Goal: Find specific page/section: Find specific page/section

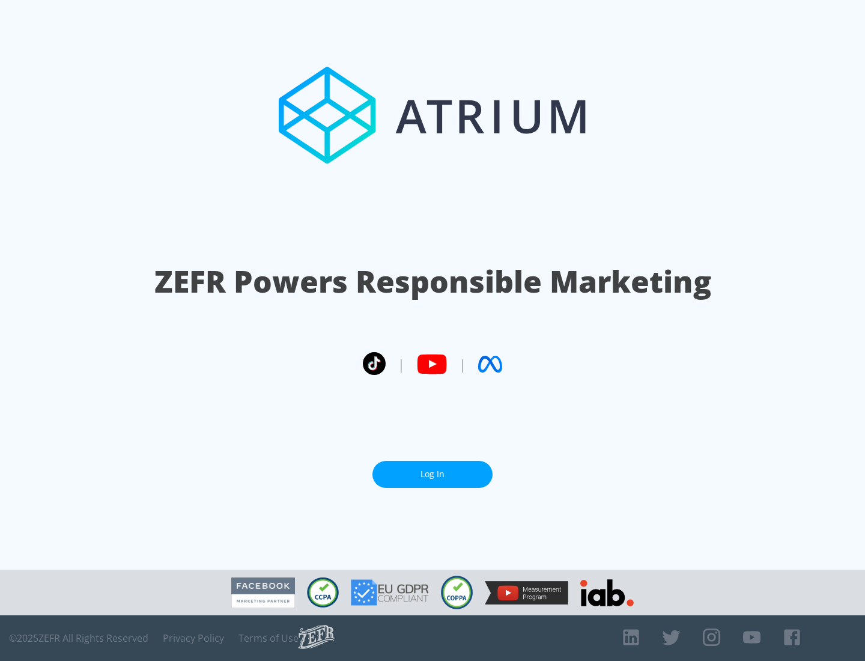
click at [433, 469] on link "Log In" at bounding box center [433, 474] width 120 height 27
